Goal: Task Accomplishment & Management: Use online tool/utility

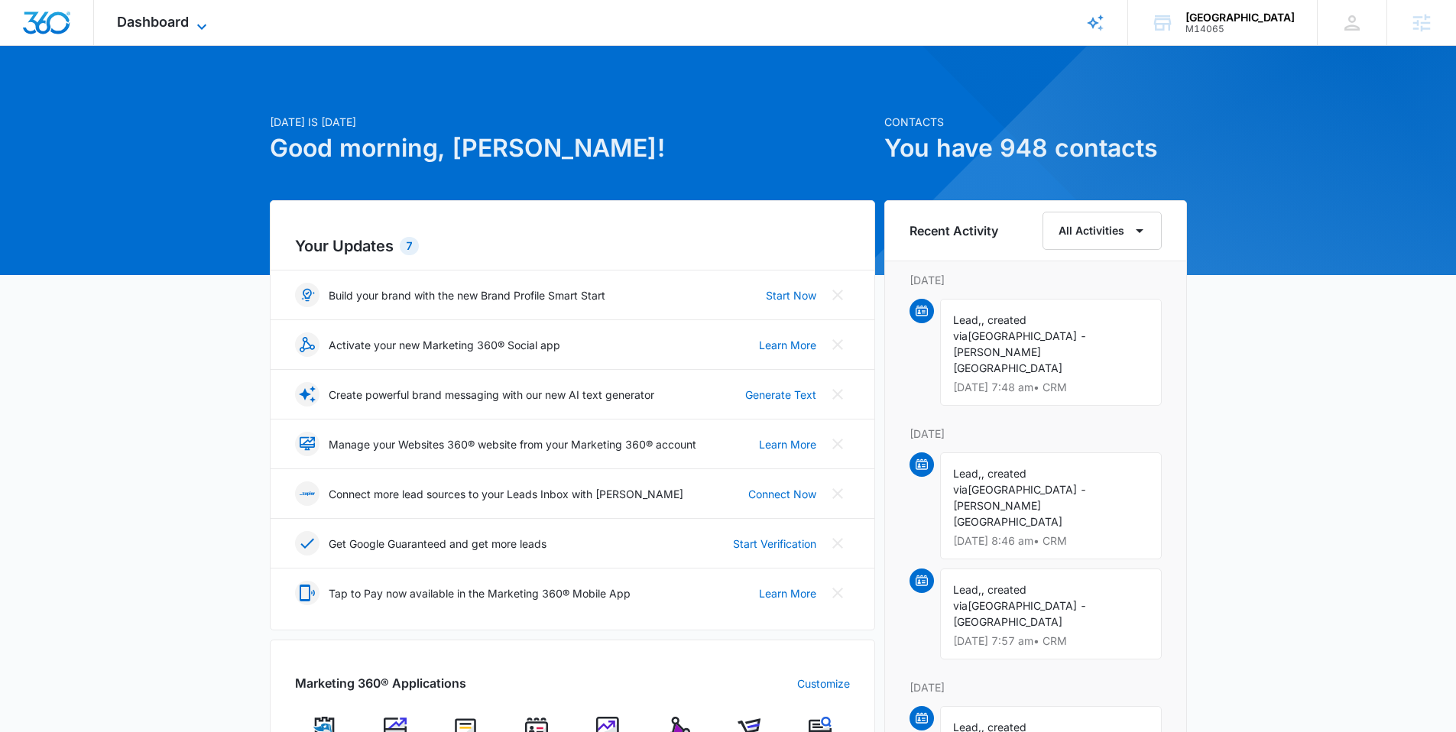
click at [183, 28] on span "Dashboard" at bounding box center [153, 22] width 72 height 16
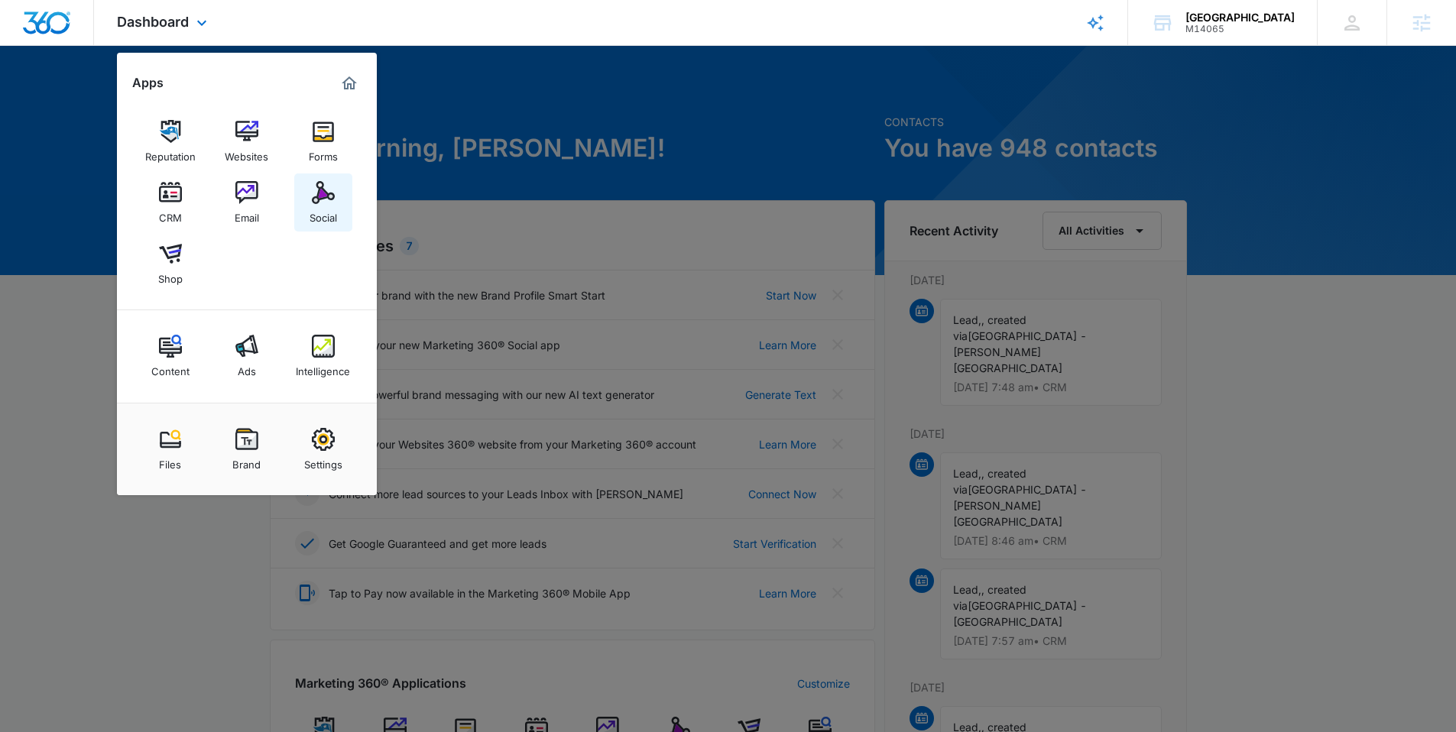
click at [309, 189] on link "Social" at bounding box center [323, 202] width 58 height 58
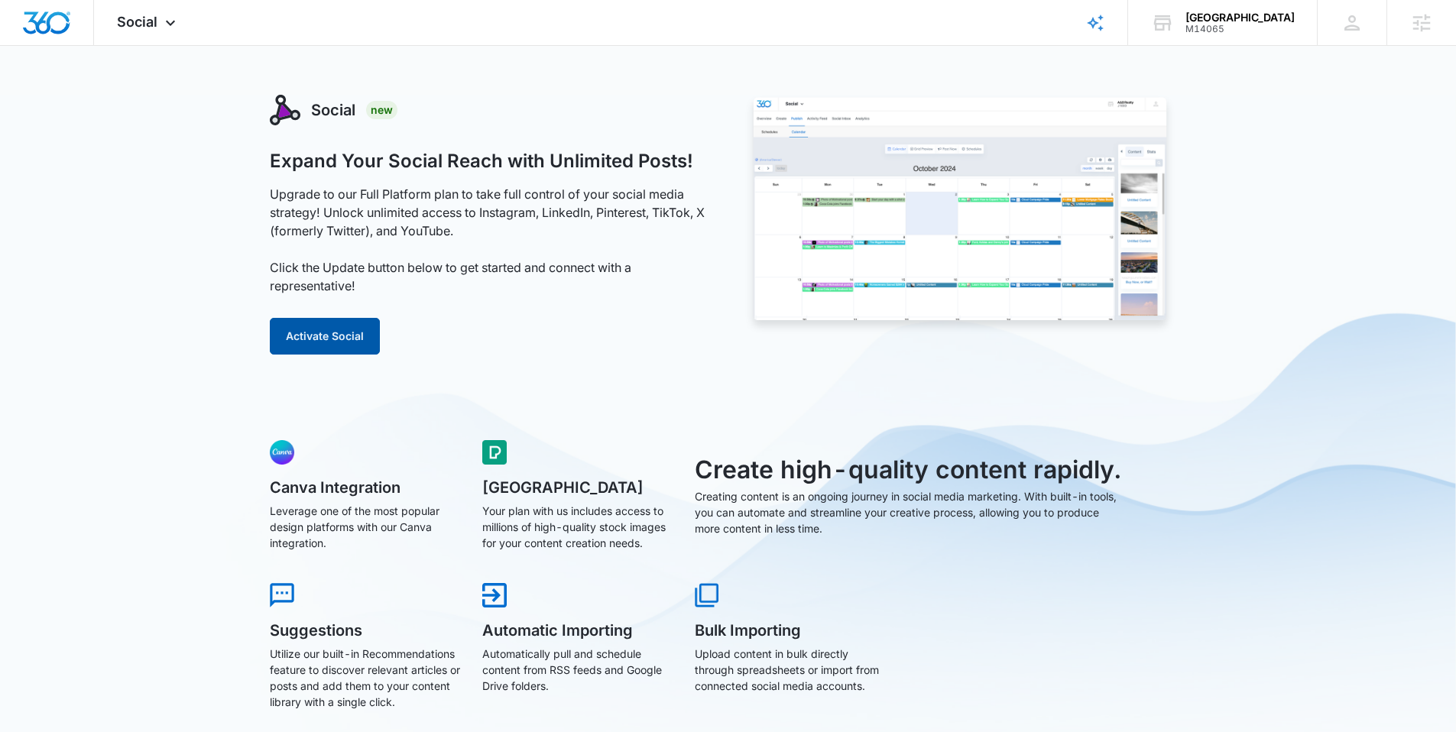
click at [345, 336] on button "Activate Social" at bounding box center [325, 336] width 110 height 37
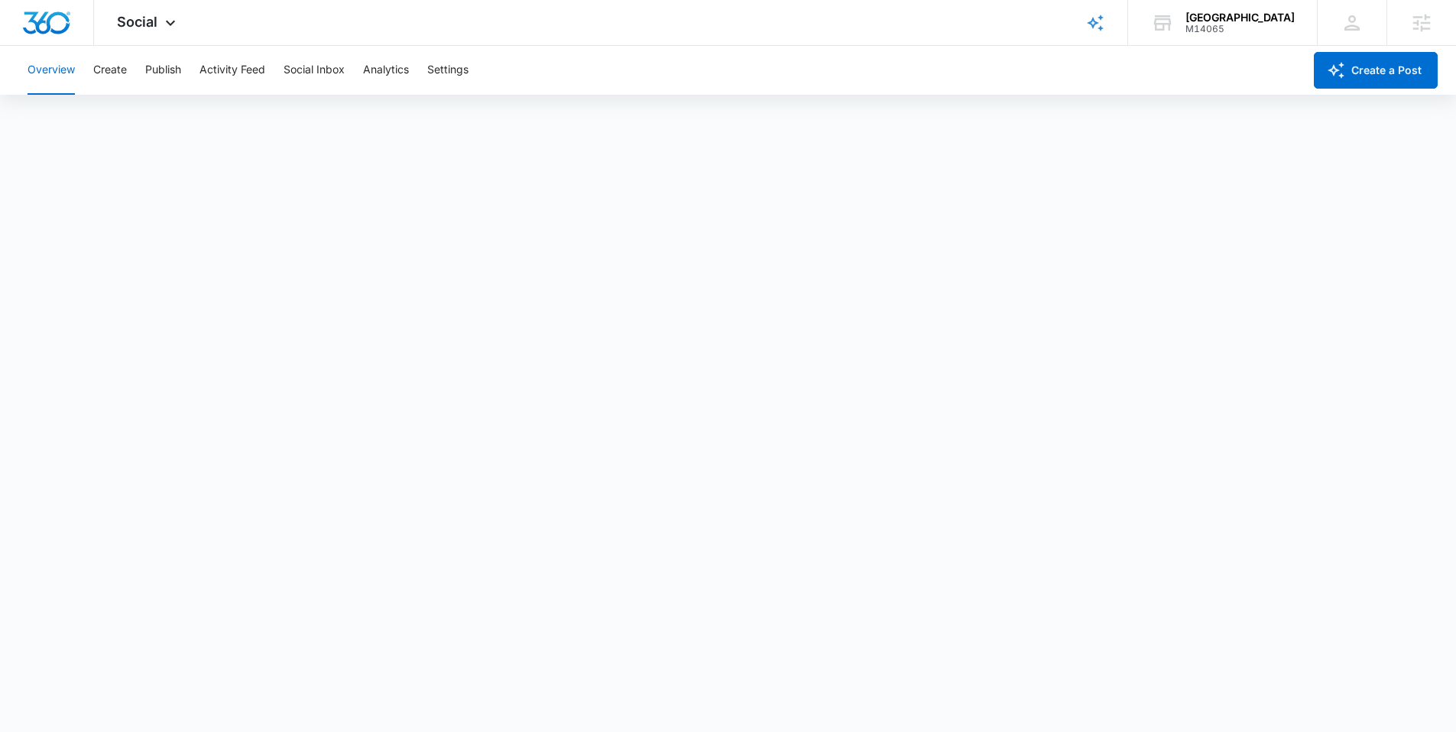
click at [128, 66] on div "Overview Create Publish Activity Feed Social Inbox Analytics Settings" at bounding box center [660, 70] width 1285 height 49
click at [122, 70] on button "Create" at bounding box center [110, 70] width 34 height 49
click at [164, 73] on button "Publish" at bounding box center [163, 70] width 36 height 49
click at [105, 121] on button "Schedules" at bounding box center [117, 117] width 52 height 43
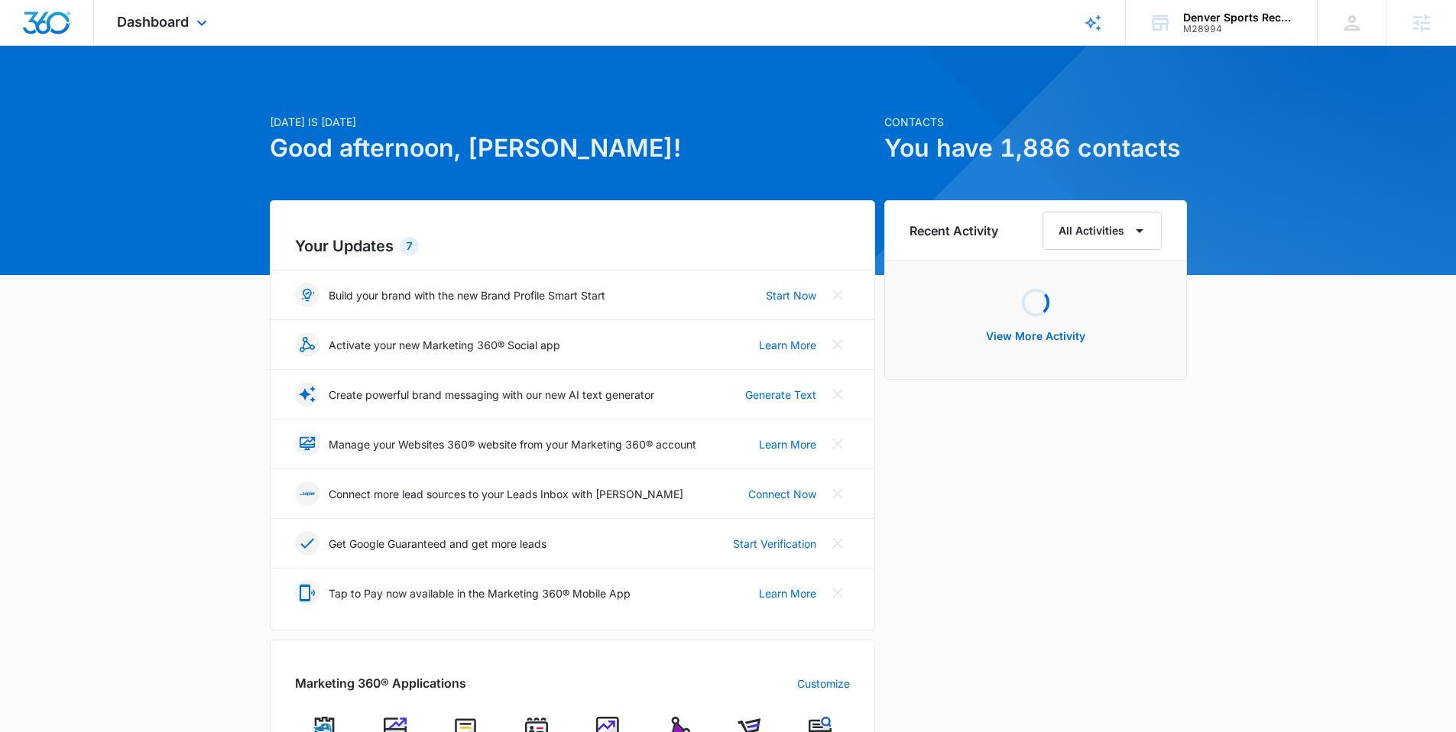
click at [154, 12] on div "Dashboard Apps Reputation Websites Forms CRM Email Social Shop Content Ads Inte…" at bounding box center [164, 22] width 140 height 45
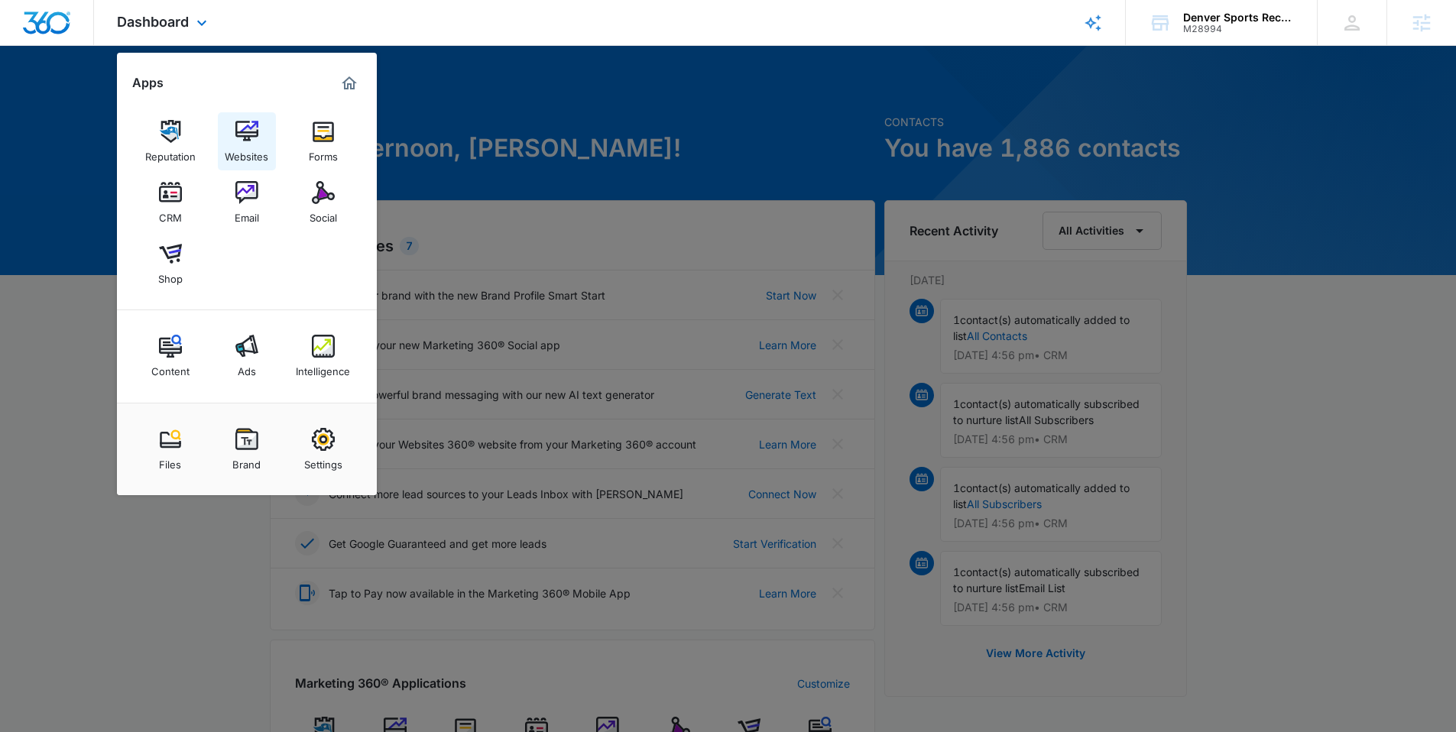
click at [247, 131] on img at bounding box center [246, 131] width 23 height 23
